Goal: Transaction & Acquisition: Book appointment/travel/reservation

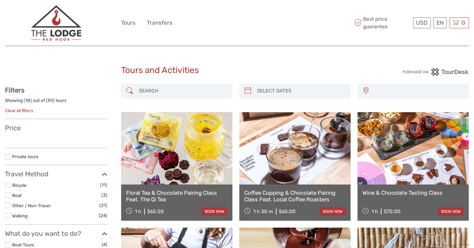
select select
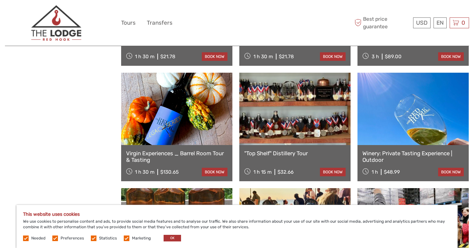
scroll to position [315, 0]
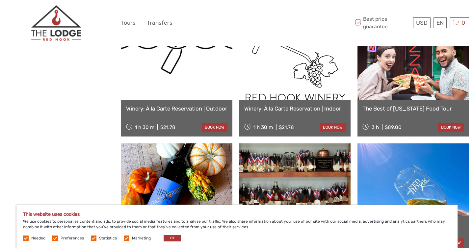
click at [402, 110] on link "The Best of [US_STATE] Food Tour" at bounding box center [412, 108] width 101 height 7
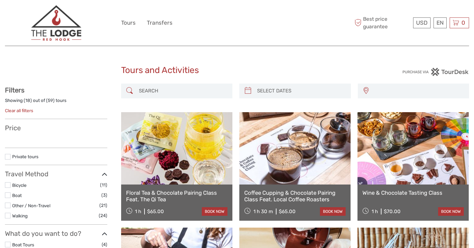
select select
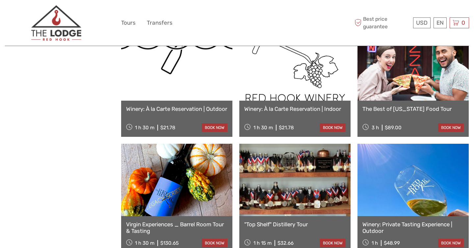
select select
